Goal: Answer question/provide support: Share knowledge or assist other users

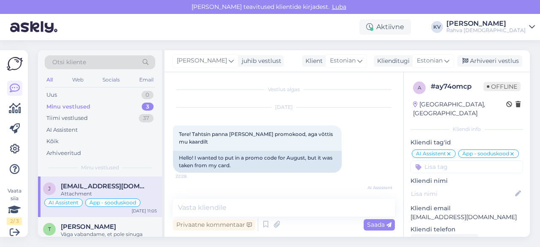
scroll to position [202, 0]
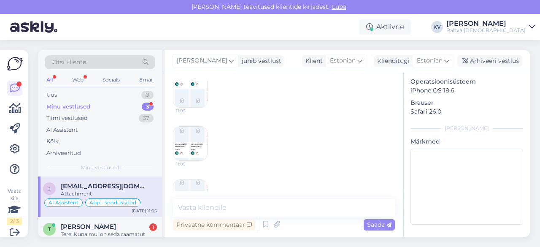
click at [77, 105] on div "Minu vestlused" at bounding box center [68, 106] width 44 height 8
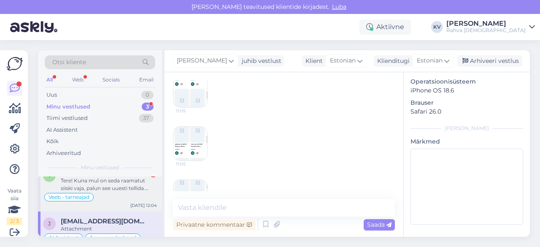
scroll to position [0, 0]
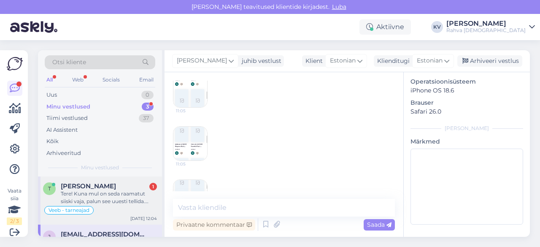
click at [105, 205] on div "Veeb - tarneajad" at bounding box center [100, 210] width 114 height 10
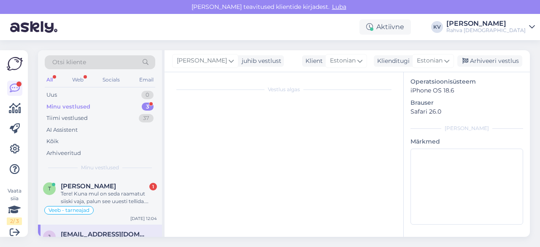
scroll to position [199, 0]
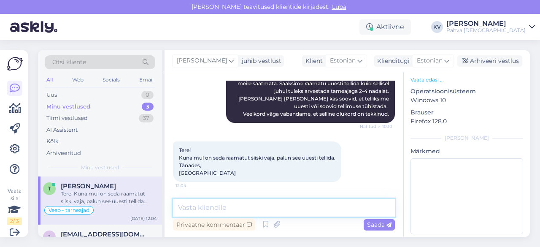
click at [200, 205] on textarea at bounding box center [284, 208] width 222 height 18
type textarea "Hästi, tellime raamatu uuesti."
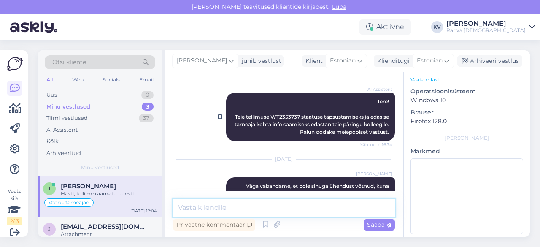
scroll to position [446, 0]
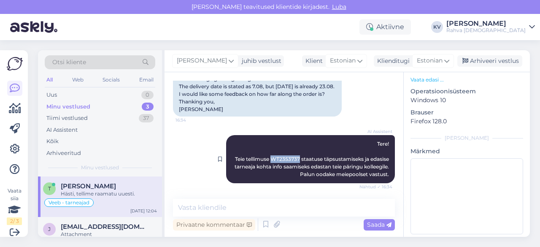
drag, startPoint x: 264, startPoint y: 166, endPoint x: 290, endPoint y: 166, distance: 25.7
click at [290, 166] on span "Tere! Teie tellimuse WT2353737 staatuse täpsustamiseks ja edasise tarneaja koht…" at bounding box center [312, 158] width 156 height 37
copy span "WT2353737"
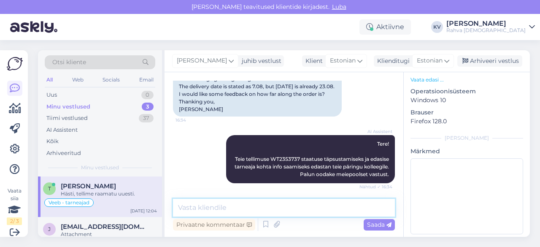
click at [307, 199] on textarea at bounding box center [284, 208] width 222 height 18
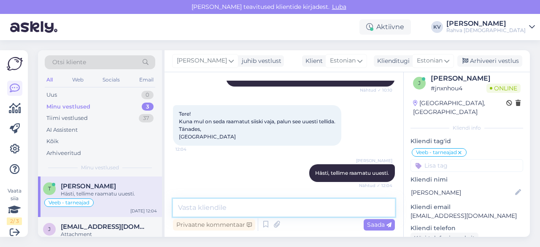
scroll to position [0, 0]
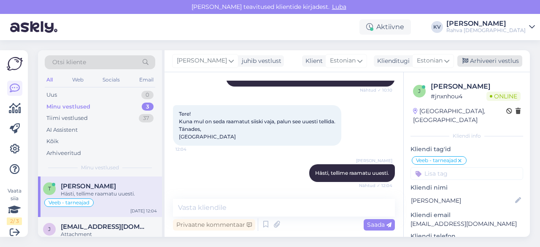
click at [486, 64] on div "Arhiveeri vestlus" at bounding box center [489, 60] width 65 height 11
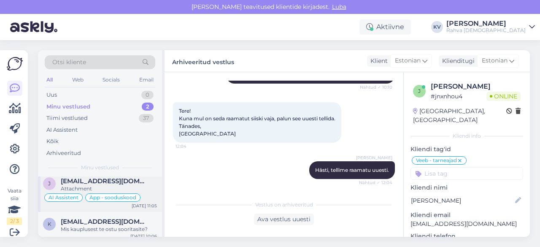
scroll to position [9, 0]
